Goal: Feedback & Contribution: Contribute content

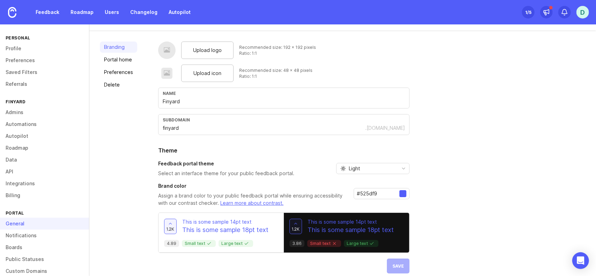
scroll to position [36, 0]
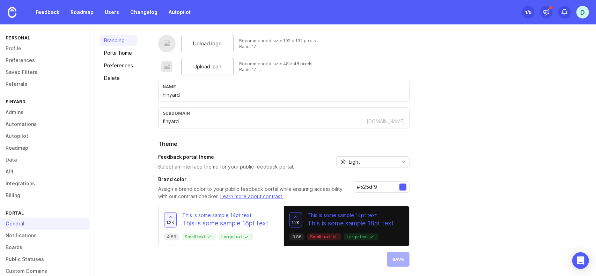
click at [206, 92] on input "Finyard" at bounding box center [284, 95] width 242 height 8
type input "PrimeXBT"
click at [187, 120] on input "finyard" at bounding box center [264, 122] width 203 height 8
paste input "primexbt"
type input "primexbt"
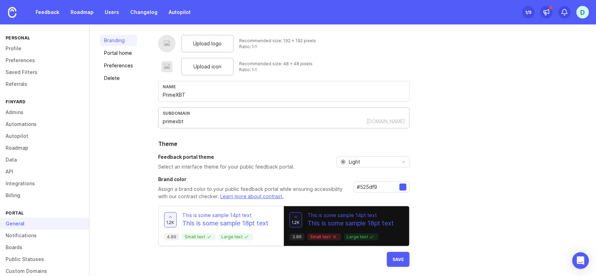
click at [480, 129] on div "Upload logo Recommended size: 192 x 192 pixels Ratio: 1:1 Upload icon Recommend…" at bounding box center [371, 151] width 427 height 232
click at [443, 206] on div "Upload logo Recommended size: 192 x 192 pixels Ratio: 1:1 Upload icon Recommend…" at bounding box center [371, 151] width 427 height 232
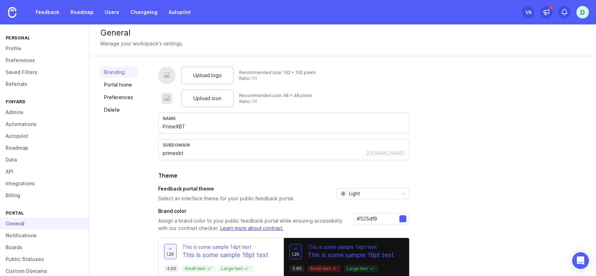
scroll to position [0, 0]
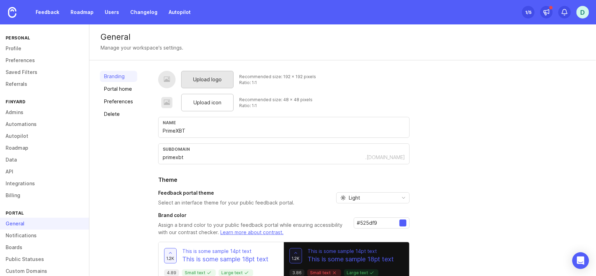
click at [204, 80] on span "Upload logo" at bounding box center [207, 80] width 29 height 8
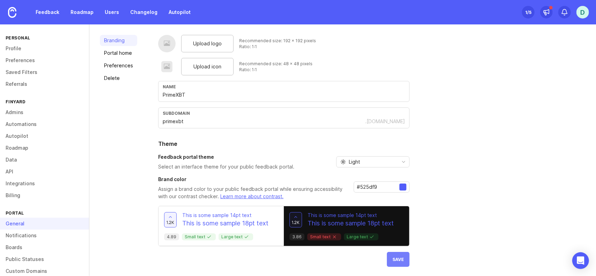
click at [399, 257] on span "Save" at bounding box center [399, 259] width 12 height 5
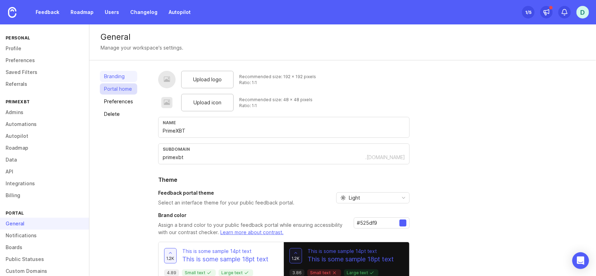
click at [124, 89] on link "Portal home" at bounding box center [118, 88] width 37 height 11
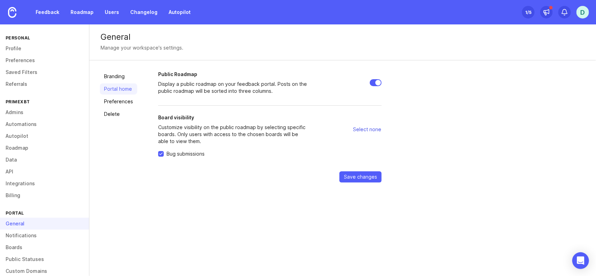
click at [371, 130] on span "Select none" at bounding box center [367, 129] width 28 height 7
click at [371, 130] on span "Select all" at bounding box center [370, 129] width 21 height 7
checkbox input "true"
click at [358, 178] on span "Save changes" at bounding box center [360, 177] width 33 height 7
click at [123, 102] on link "Preferences" at bounding box center [118, 101] width 37 height 11
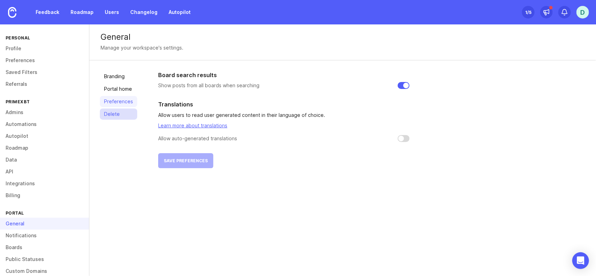
click at [119, 114] on link "Delete" at bounding box center [118, 114] width 37 height 11
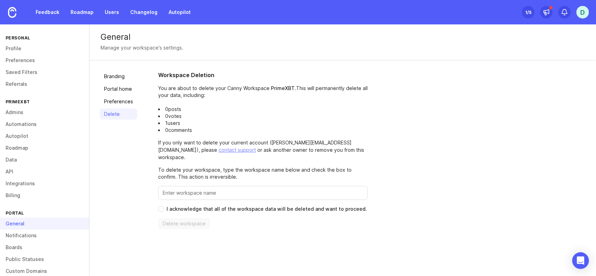
click at [579, 13] on div "D" at bounding box center [583, 12] width 13 height 13
click at [407, 56] on div "General Manage your workspace's settings." at bounding box center [342, 42] width 507 height 36
click at [27, 47] on link "Profile" at bounding box center [44, 49] width 89 height 12
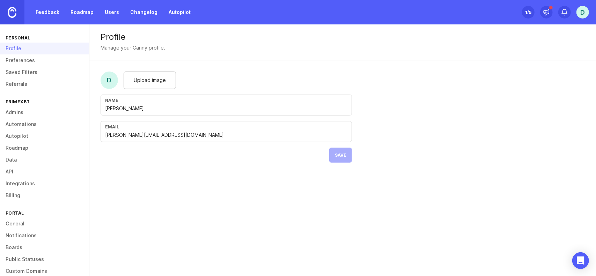
click at [15, 14] on img at bounding box center [12, 12] width 8 height 11
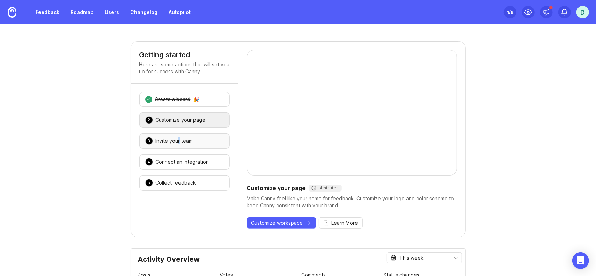
click at [175, 138] on div "Invite your team" at bounding box center [174, 141] width 37 height 7
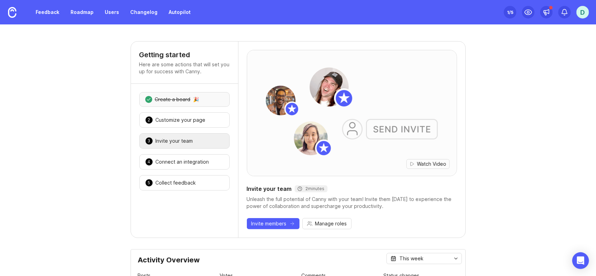
click at [198, 100] on div "1 Create a board 🎉" at bounding box center [184, 99] width 90 height 15
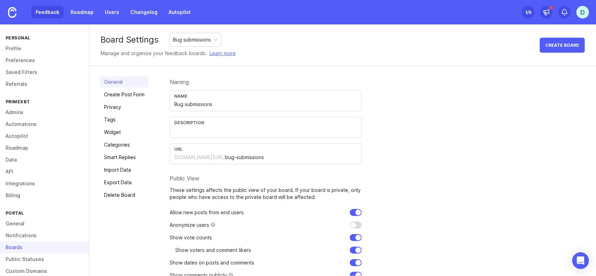
click at [47, 12] on link "Feedback" at bounding box center [47, 12] width 32 height 13
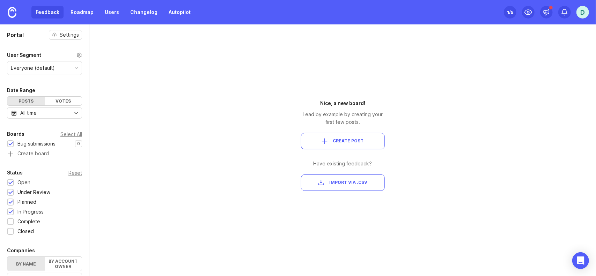
click at [340, 144] on span "Create Post" at bounding box center [348, 141] width 31 height 6
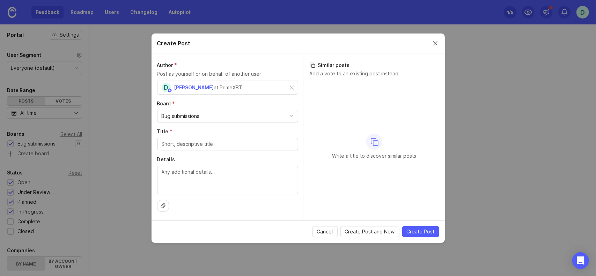
click at [207, 144] on input "Title *" at bounding box center [228, 144] width 132 height 8
type input "Bug subbmiss"
type input "Bug submissions no1"
click at [221, 178] on textarea "Details" at bounding box center [228, 179] width 132 height 23
paste textarea "Bug submissions no1"
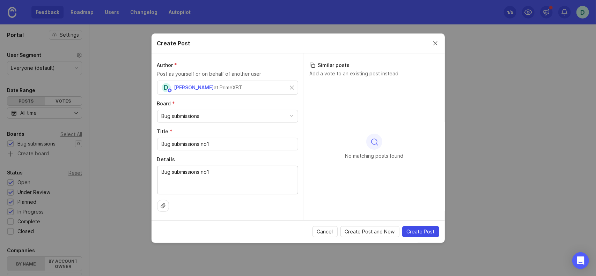
type textarea "Bug submissions no1"
click at [425, 233] on span "Create Post" at bounding box center [421, 231] width 28 height 7
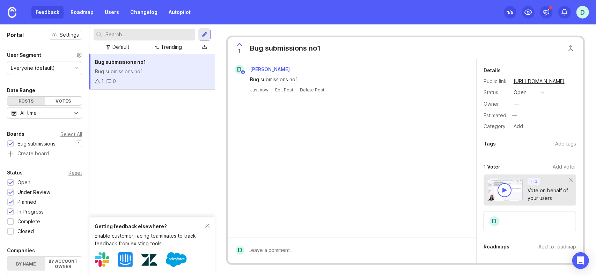
click at [149, 110] on div "Bug submissions no1 Bug submissions no1 1 0" at bounding box center [151, 135] width 125 height 163
click at [11, 211] on div at bounding box center [10, 212] width 5 height 5
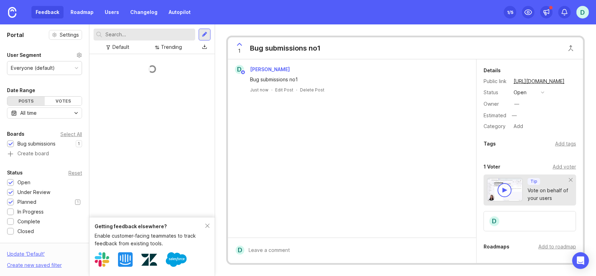
drag, startPoint x: 12, startPoint y: 202, endPoint x: 12, endPoint y: 198, distance: 4.2
click at [12, 202] on div at bounding box center [10, 202] width 5 height 5
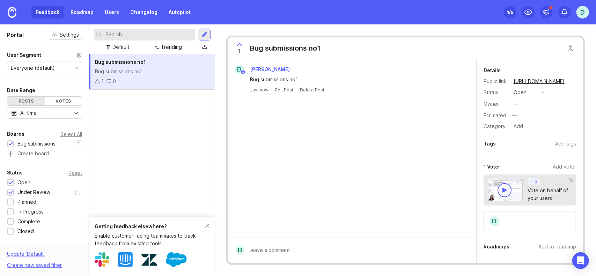
click at [11, 192] on div at bounding box center [10, 192] width 5 height 5
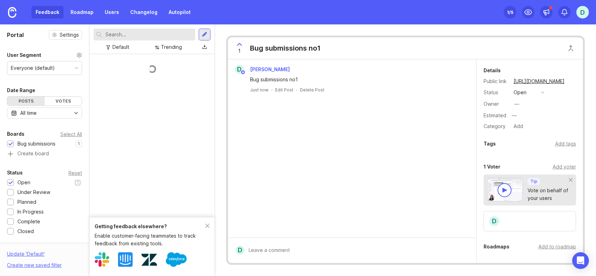
click at [11, 182] on div at bounding box center [10, 183] width 5 height 5
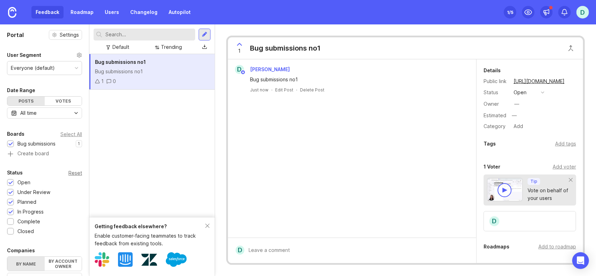
click at [72, 171] on div "Reset" at bounding box center [75, 173] width 14 height 4
click at [167, 120] on div "Bug submissions no1 Bug submissions no1 1 0" at bounding box center [151, 135] width 125 height 163
click at [564, 164] on div "Add voter" at bounding box center [564, 167] width 23 height 8
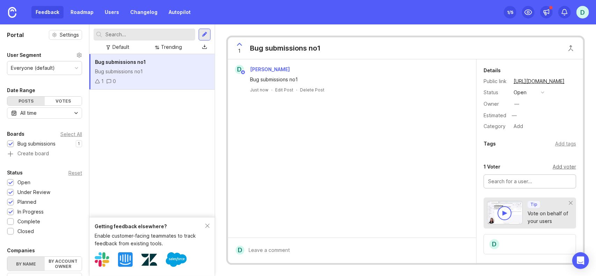
click at [564, 164] on div "Add voter" at bounding box center [564, 167] width 23 height 8
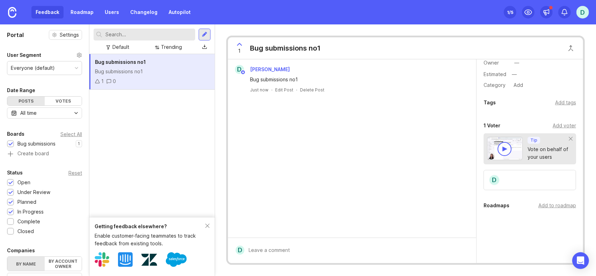
scroll to position [53, 0]
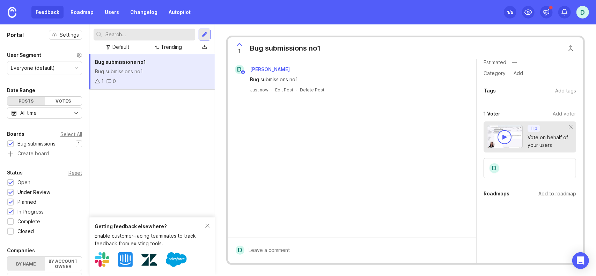
click at [555, 190] on div "Add to roadmap" at bounding box center [557, 194] width 38 height 8
click at [534, 168] on div "D" at bounding box center [530, 168] width 93 height 20
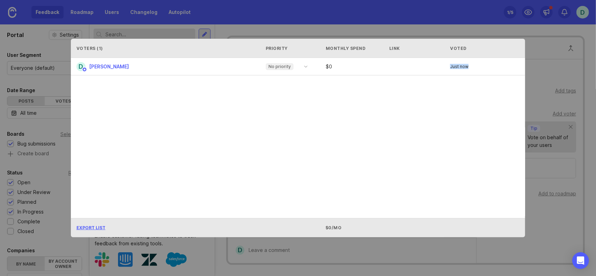
drag, startPoint x: 547, startPoint y: 155, endPoint x: 389, endPoint y: 138, distance: 158.1
click at [389, 137] on div "Voters ( 1 ) Priority Monthly Spend Link Voted D Denis Marinic No priority $ 0 …" at bounding box center [298, 138] width 596 height 276
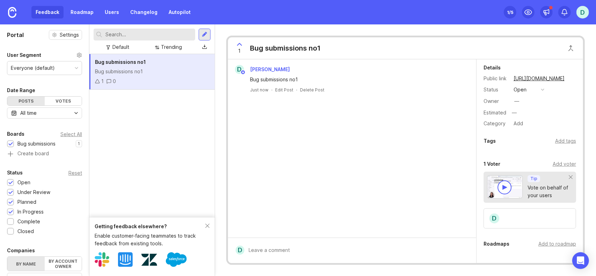
scroll to position [0, 0]
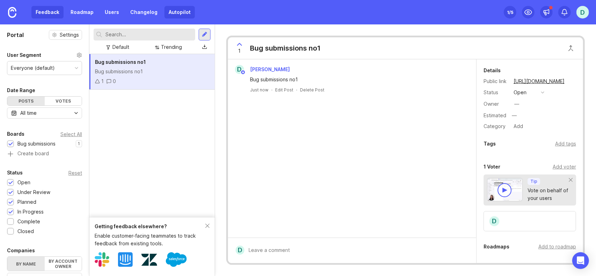
click at [177, 10] on link "Autopilot" at bounding box center [179, 12] width 30 height 13
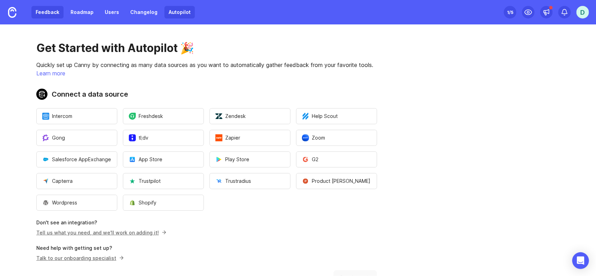
click at [50, 12] on link "Feedback" at bounding box center [47, 12] width 32 height 13
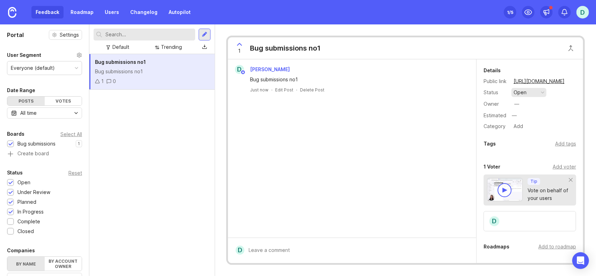
click at [537, 94] on button "open" at bounding box center [529, 92] width 35 height 9
click at [562, 113] on div "—" at bounding box center [543, 115] width 66 height 9
click at [559, 140] on div "Details Public link https://primexbt.canny.io/bug-submissions/p/bug-submissions…" at bounding box center [530, 188] width 107 height 258
click at [559, 141] on div "Add tags" at bounding box center [565, 144] width 21 height 8
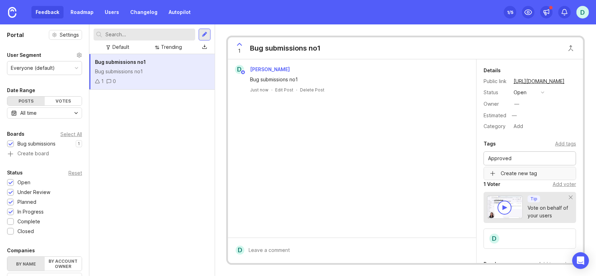
type input "Approved"
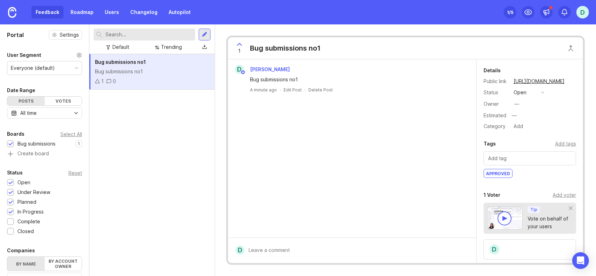
click at [166, 115] on div "Bug submissions no1 Bug submissions no1 1 0" at bounding box center [151, 165] width 125 height 222
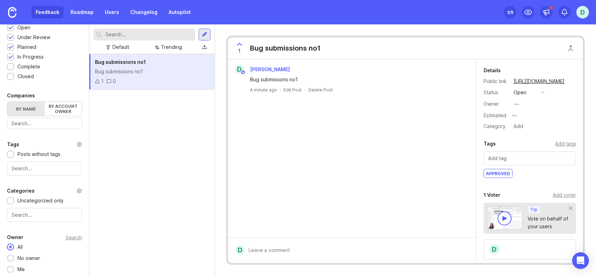
scroll to position [156, 0]
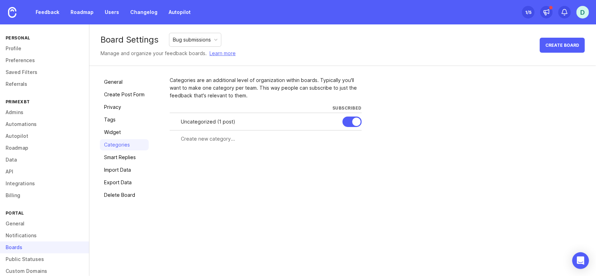
click at [203, 144] on div at bounding box center [266, 138] width 192 height 13
type input "Approved"
click at [351, 153] on span "Create" at bounding box center [347, 151] width 17 height 5
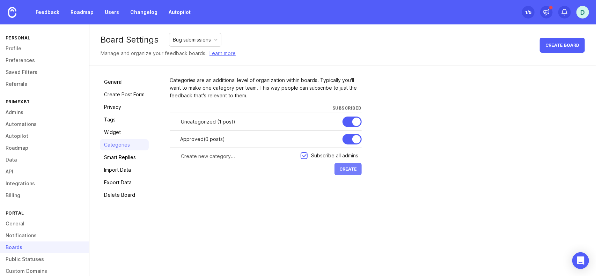
click at [349, 172] on button "Create" at bounding box center [348, 169] width 27 height 12
click at [234, 156] on input "text" at bounding box center [239, 157] width 116 height 8
type input "Rejected"
click at [351, 171] on button "Create" at bounding box center [348, 169] width 27 height 12
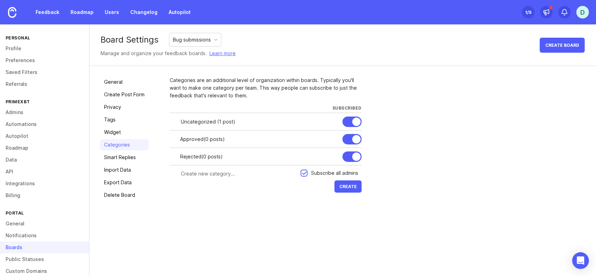
click at [447, 128] on div "Categories are an additional level of organization within boards. Typically you…" at bounding box center [378, 138] width 416 height 124
click at [54, 10] on link "Feedback" at bounding box center [47, 12] width 32 height 13
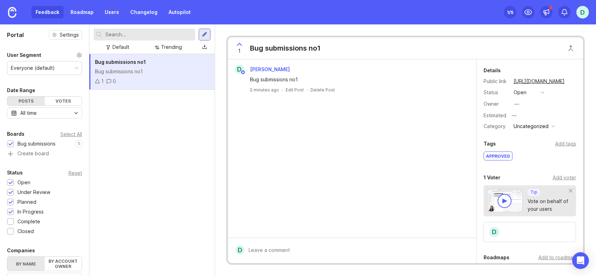
click at [560, 126] on div "Category Uncategorized" at bounding box center [530, 126] width 93 height 9
click at [549, 126] on button "Uncategorized" at bounding box center [534, 126] width 45 height 9
click at [546, 126] on div "Uncategorized" at bounding box center [531, 127] width 35 height 8
click at [540, 94] on button "open" at bounding box center [529, 92] width 35 height 9
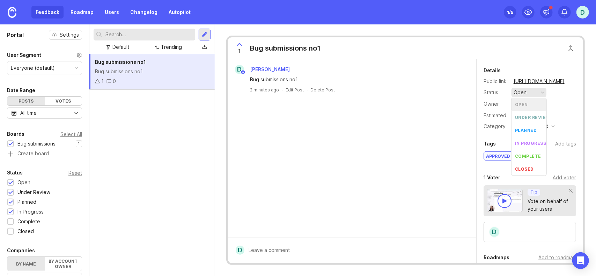
click at [541, 91] on div "button" at bounding box center [542, 92] width 3 height 3
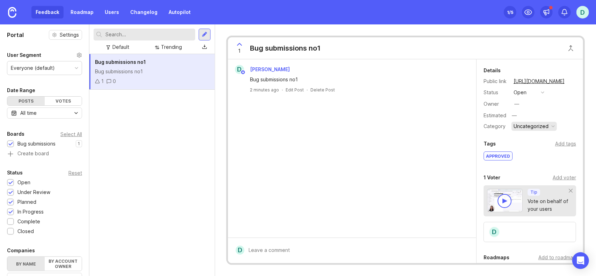
click at [549, 124] on button "Uncategorized" at bounding box center [534, 126] width 45 height 9
click at [541, 137] on li "Approved" at bounding box center [534, 138] width 44 height 13
click at [372, 138] on div "D Denis Marinic Bug submissions no1 2 minutes ago · Edit Post · Delete Post" at bounding box center [352, 148] width 248 height 178
click at [146, 131] on div "Bug submissions no1 Bug submissions no1 1 0" at bounding box center [151, 165] width 125 height 222
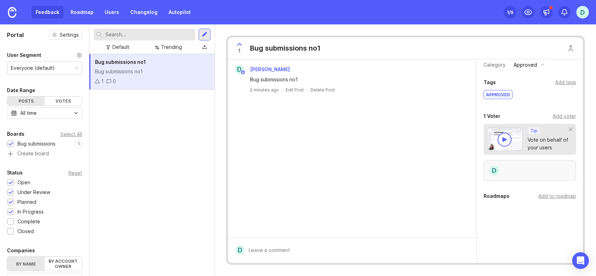
scroll to position [64, 0]
click at [554, 192] on div "Add to roadmap" at bounding box center [557, 194] width 38 height 8
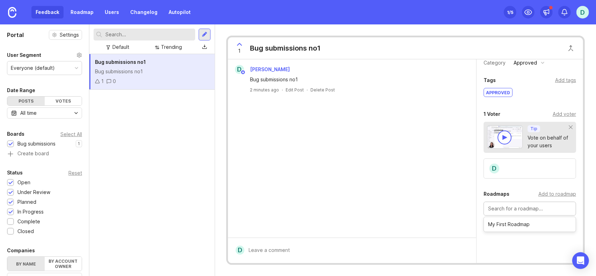
click at [527, 182] on div "Details Public link https://primexbt.canny.io/bug-submissions/p/bug-submissions…" at bounding box center [530, 140] width 107 height 288
click at [165, 129] on div "Bug submissions no1 Bug submissions no1 1 0" at bounding box center [151, 165] width 125 height 222
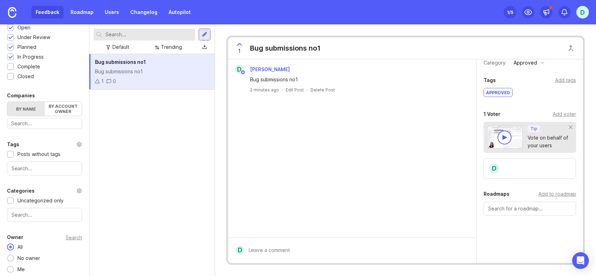
scroll to position [156, 0]
click at [23, 166] on input "text" at bounding box center [45, 168] width 66 height 8
click at [151, 134] on div "Bug submissions no1 Bug submissions no1 1 0" at bounding box center [151, 165] width 125 height 222
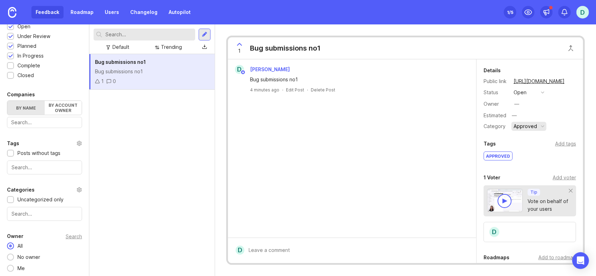
click at [529, 129] on div "Approved" at bounding box center [525, 127] width 23 height 8
click at [11, 198] on div at bounding box center [10, 200] width 5 height 5
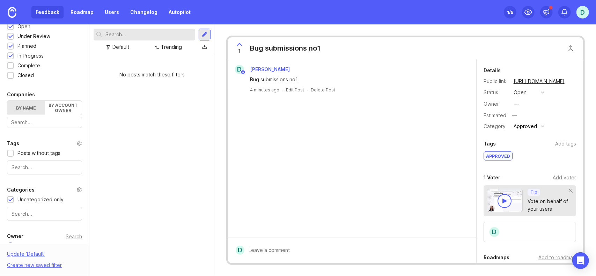
click at [9, 196] on div at bounding box center [10, 199] width 7 height 7
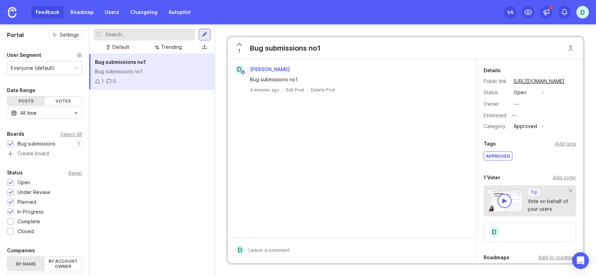
click at [511, 12] on div "1 /5" at bounding box center [510, 12] width 6 height 10
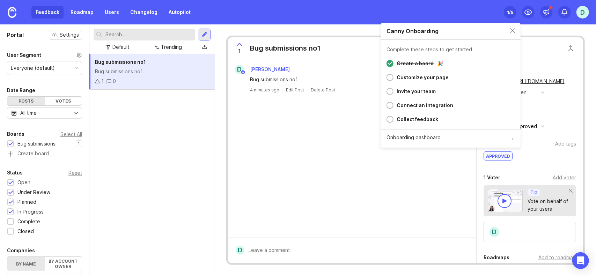
click at [513, 13] on div "Set up Canny 1 /5" at bounding box center [510, 12] width 13 height 10
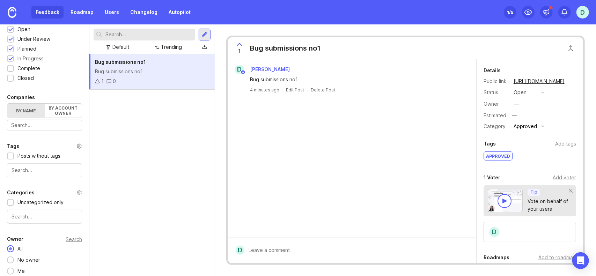
scroll to position [156, 0]
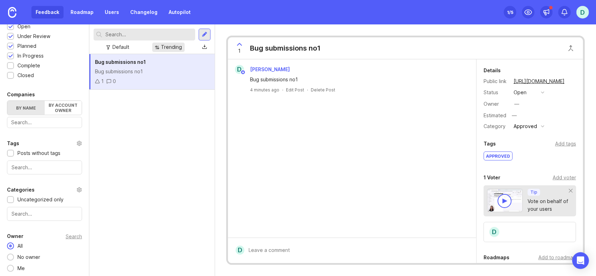
click at [164, 49] on div "Trending" at bounding box center [171, 47] width 21 height 8
click at [123, 48] on div "Default" at bounding box center [120, 47] width 17 height 8
click at [168, 49] on div "Trending" at bounding box center [171, 47] width 21 height 8
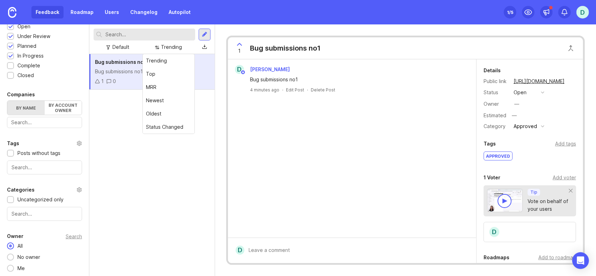
click at [104, 107] on div "Bug submissions no1 Bug submissions no1 1 0" at bounding box center [151, 165] width 125 height 222
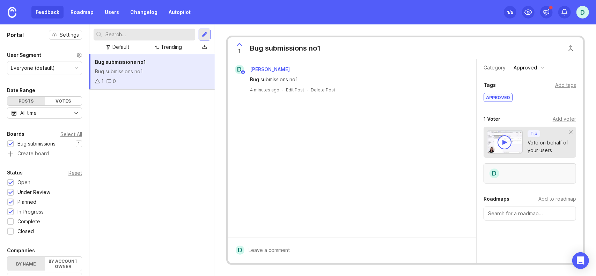
scroll to position [70, 0]
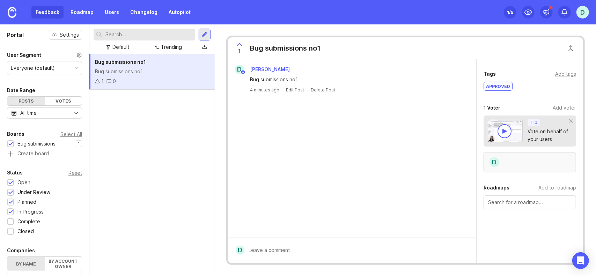
click at [518, 162] on div "D" at bounding box center [530, 162] width 93 height 20
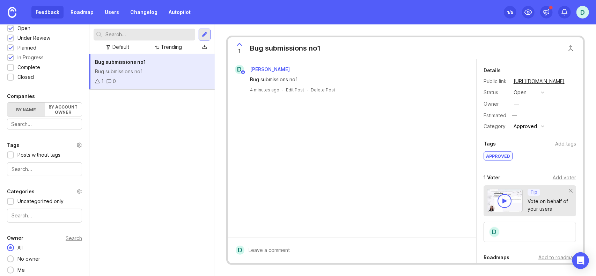
scroll to position [156, 0]
click at [153, 123] on div "Bug submissions no1 Bug submissions no1 1 0" at bounding box center [151, 165] width 125 height 222
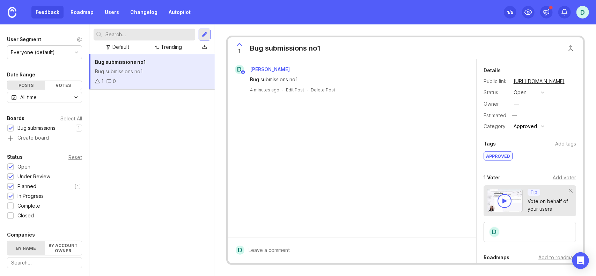
scroll to position [0, 0]
